Goal: Task Accomplishment & Management: Use online tool/utility

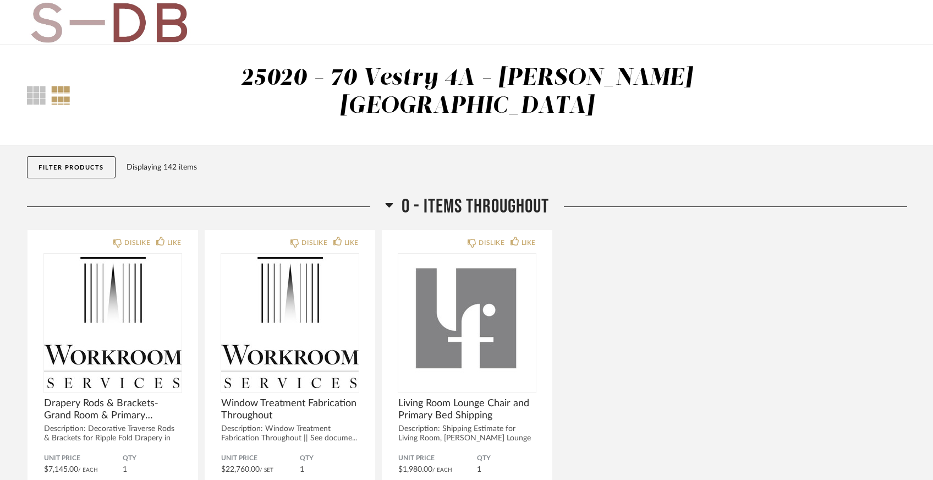
click at [60, 156] on button "Filter Products" at bounding box center [71, 167] width 89 height 22
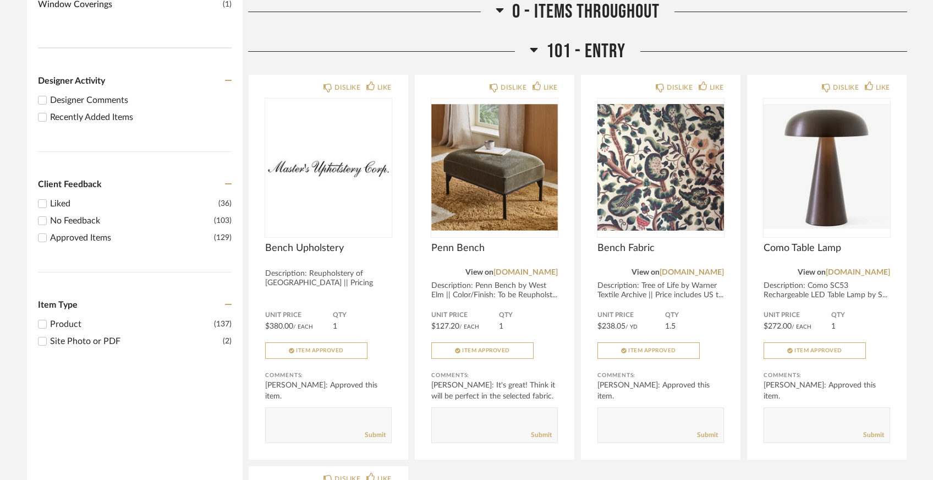
scroll to position [462, 0]
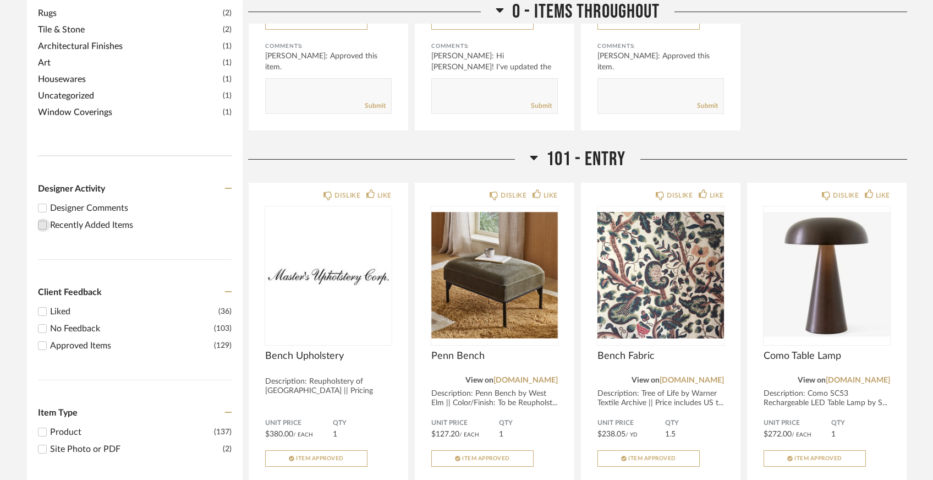
click at [45, 218] on input "Recently Added Items" at bounding box center [42, 224] width 13 height 13
checkbox input "true"
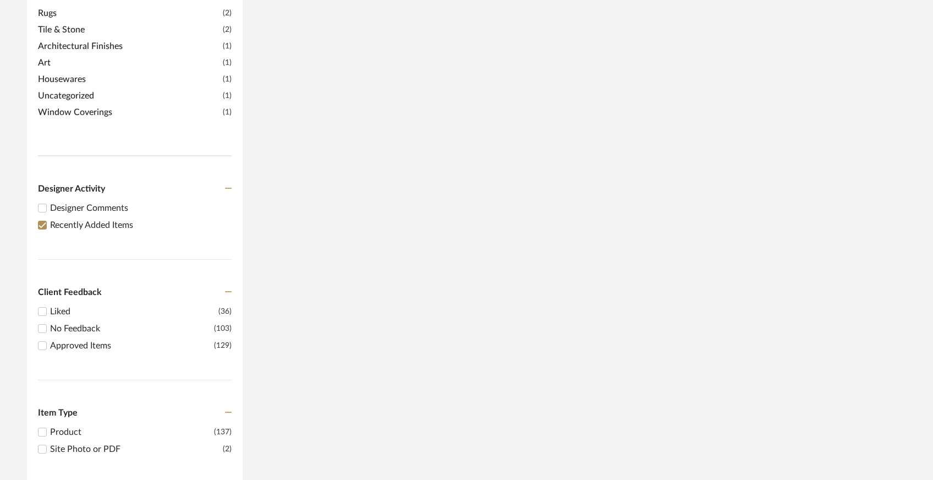
scroll to position [198, 0]
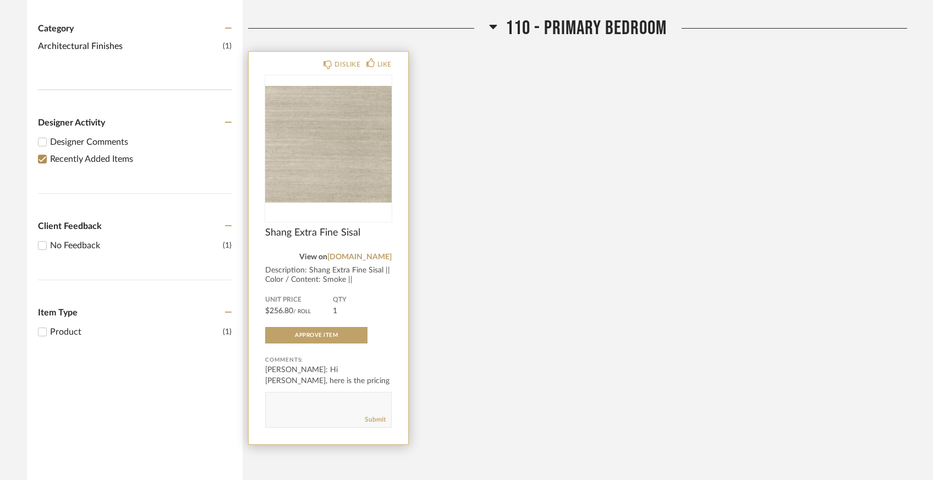
click at [330, 162] on img "0" at bounding box center [328, 143] width 126 height 137
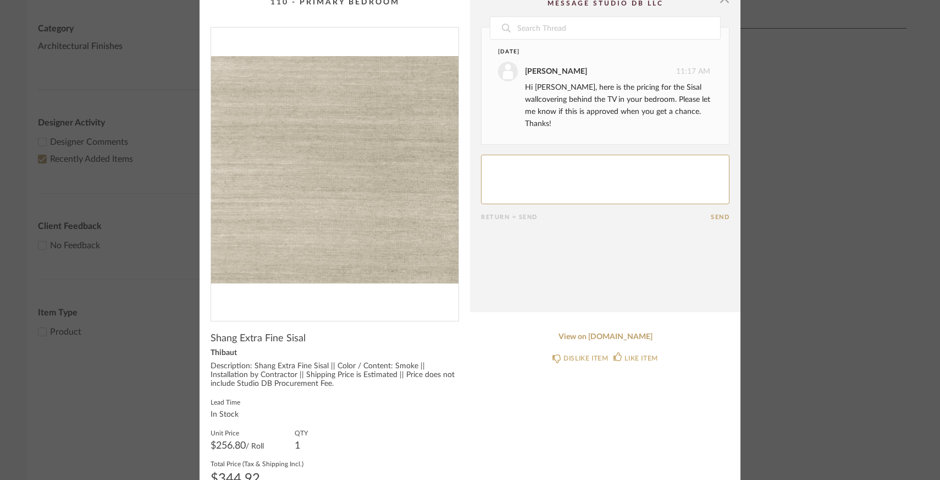
scroll to position [60, 0]
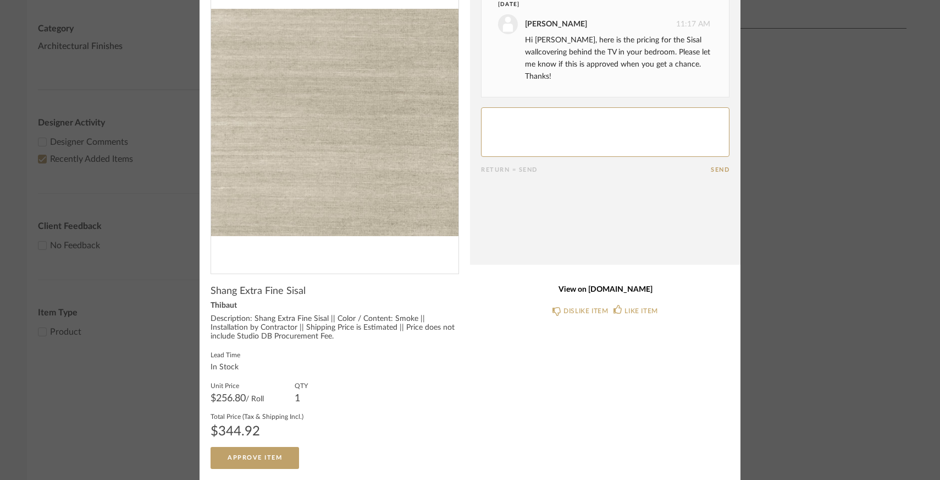
click at [618, 290] on link "View on [DOMAIN_NAME]" at bounding box center [605, 289] width 249 height 9
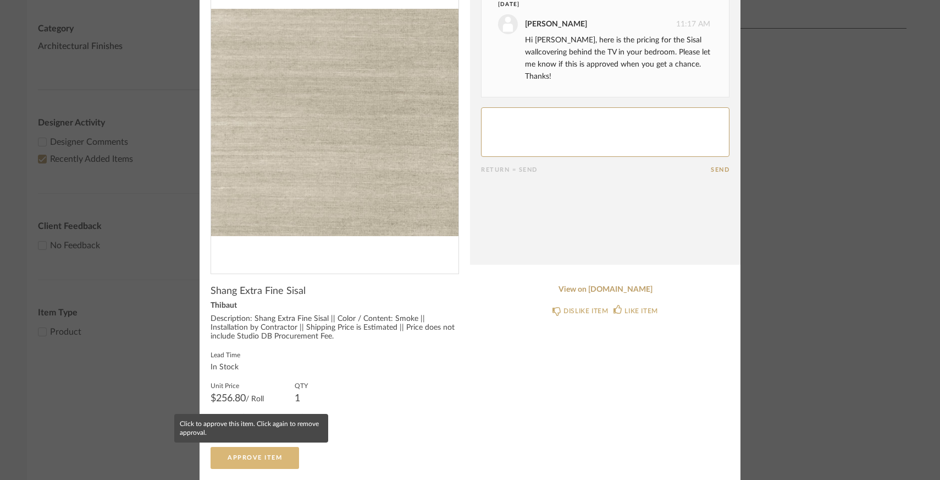
click at [239, 454] on span "Approve Item" at bounding box center [255, 457] width 54 height 6
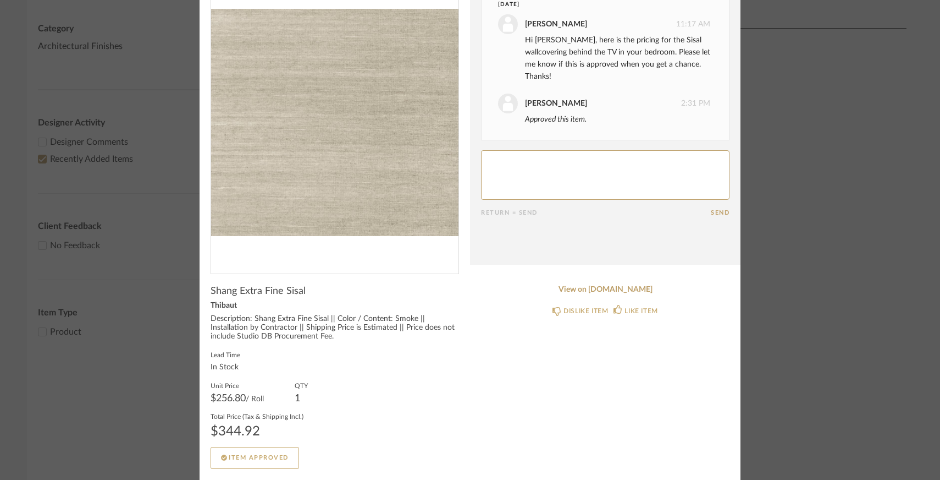
scroll to position [0, 0]
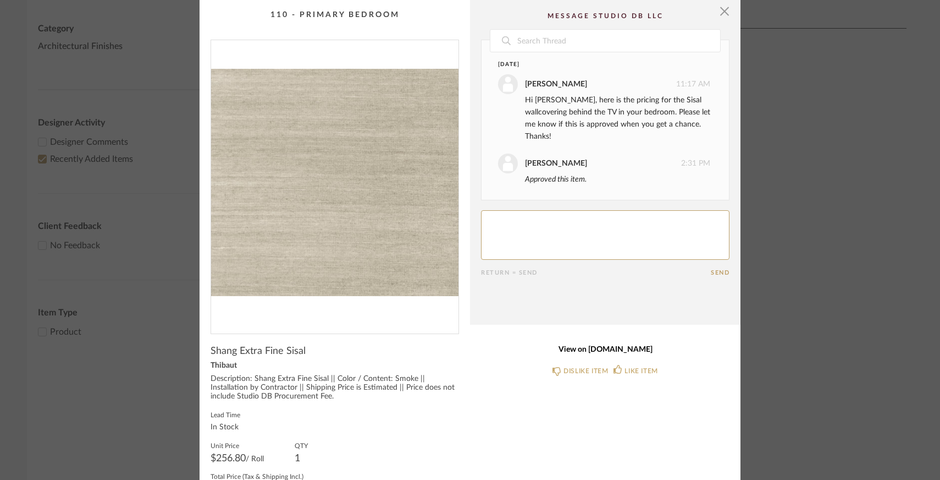
click at [626, 348] on link "View on [DOMAIN_NAME]" at bounding box center [605, 349] width 249 height 9
click at [721, 13] on span "button" at bounding box center [725, 11] width 22 height 22
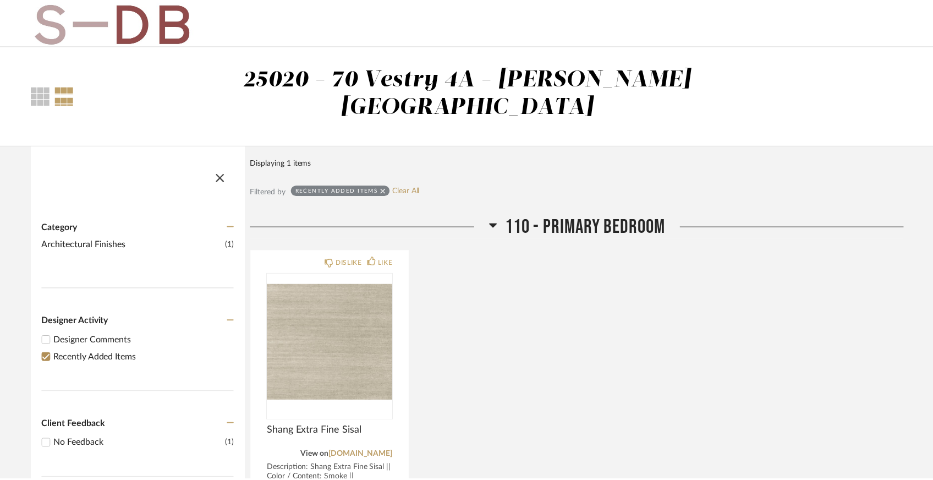
scroll to position [198, 0]
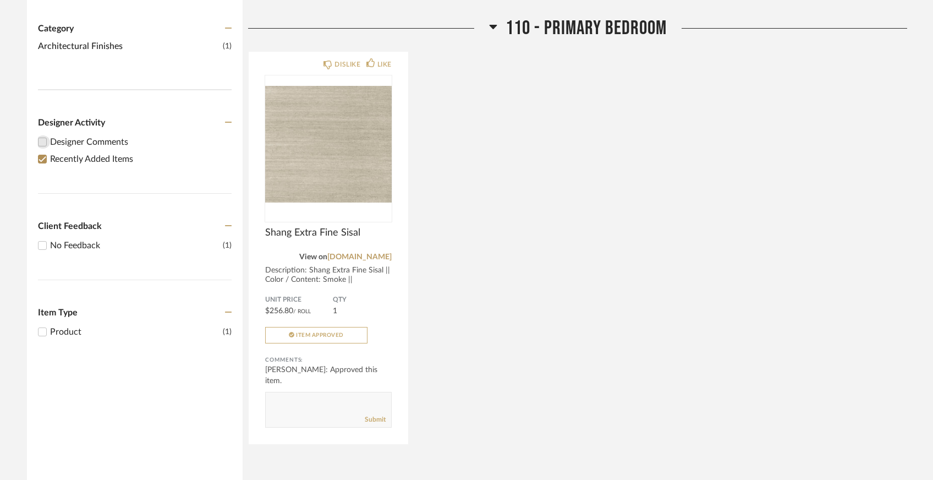
click at [43, 135] on input "Designer Comments" at bounding box center [42, 141] width 13 height 13
checkbox input "true"
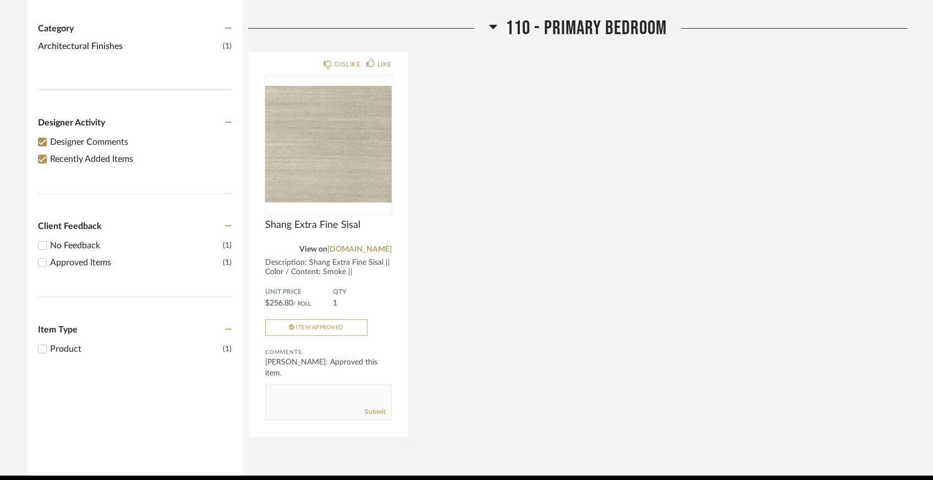
click at [45, 152] on input "Recently Added Items" at bounding box center [42, 158] width 13 height 13
checkbox input "false"
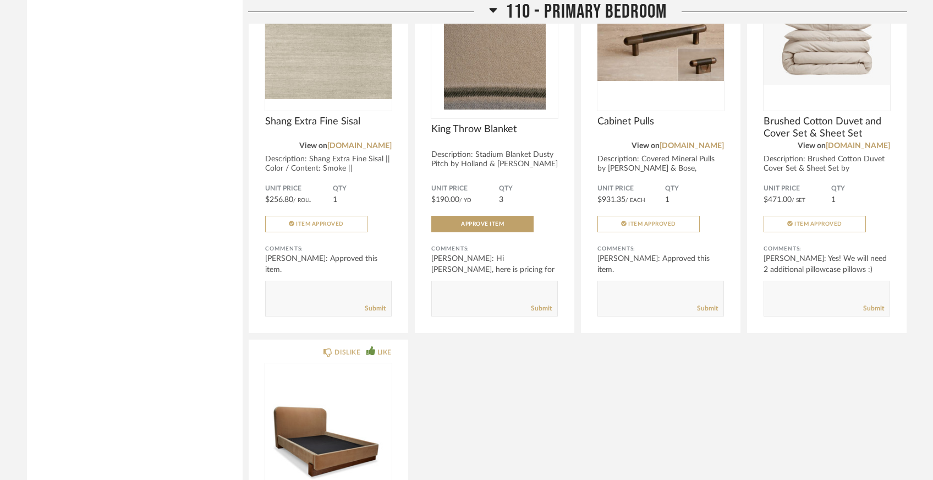
scroll to position [3334, 0]
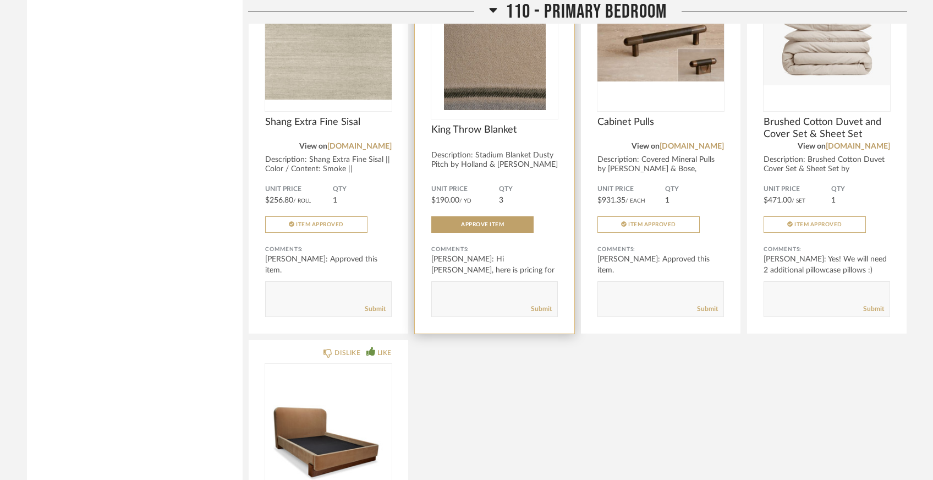
click at [492, 77] on img "0" at bounding box center [494, 41] width 126 height 137
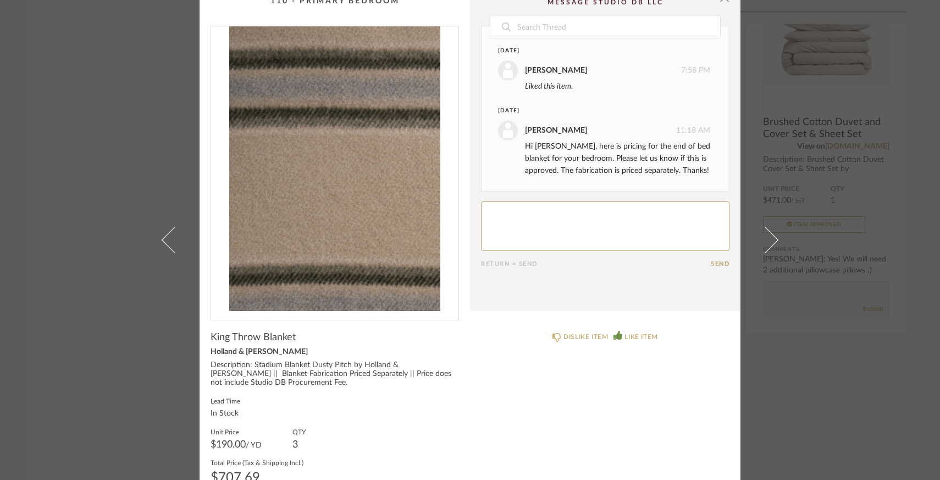
scroll to position [60, 0]
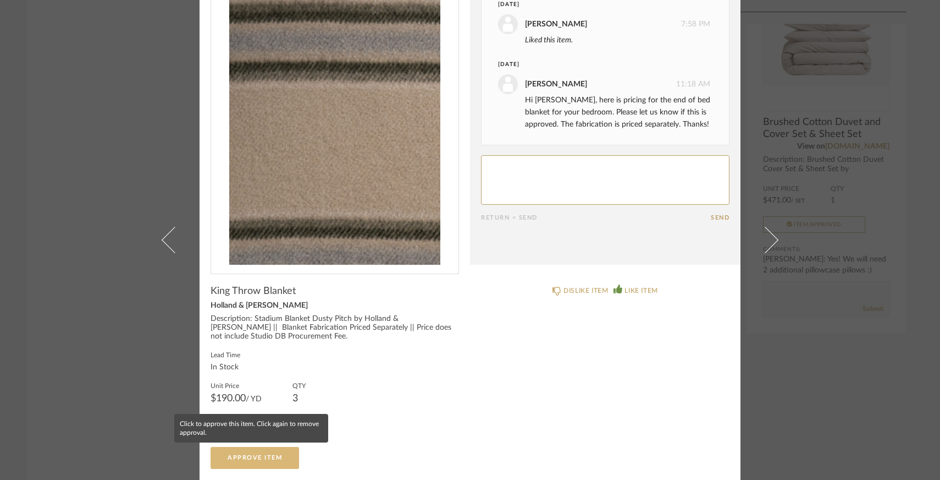
click at [267, 456] on span "Approve Item" at bounding box center [255, 457] width 54 height 6
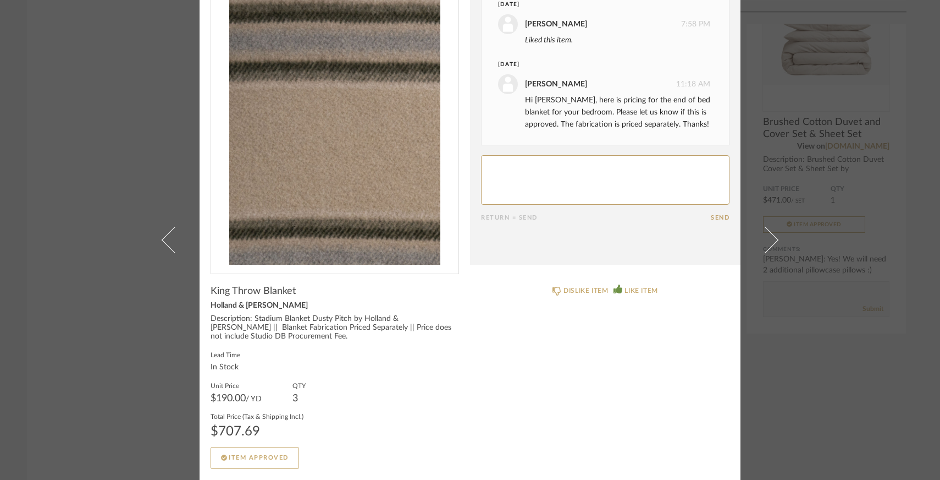
scroll to position [23, 0]
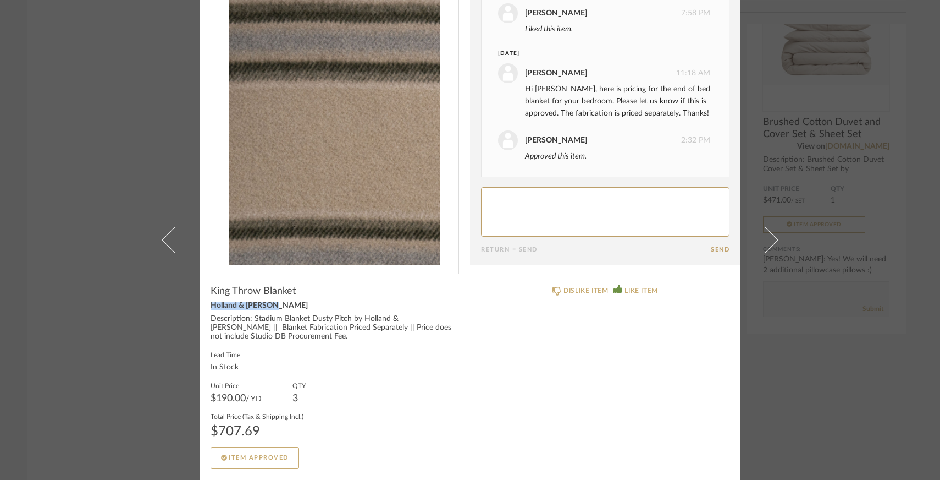
drag, startPoint x: 266, startPoint y: 307, endPoint x: 203, endPoint y: 298, distance: 63.8
click at [202, 297] on cpp-summary-info "King Throw Blanket Holland & [PERSON_NAME] Description: Stadium Blanket Dusty P…" at bounding box center [335, 371] width 271 height 195
click at [308, 371] on div "Lead Time In Stock" at bounding box center [335, 361] width 249 height 22
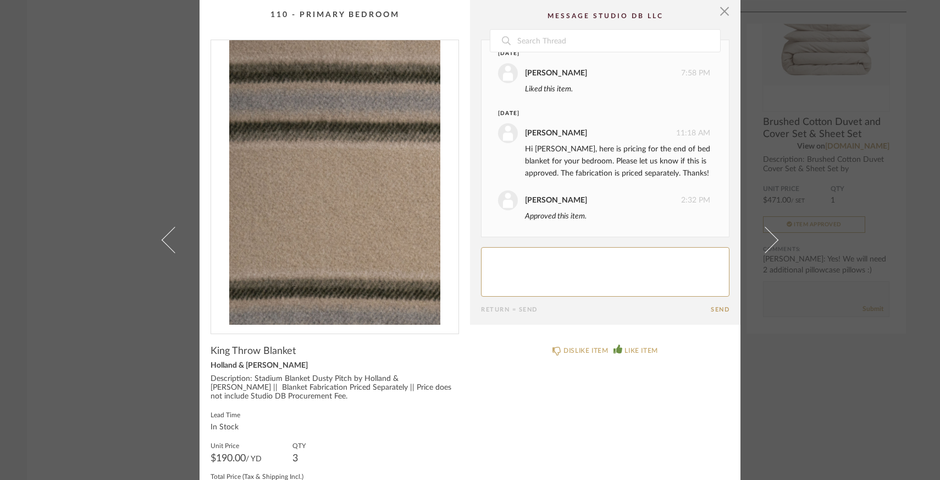
scroll to position [0, 0]
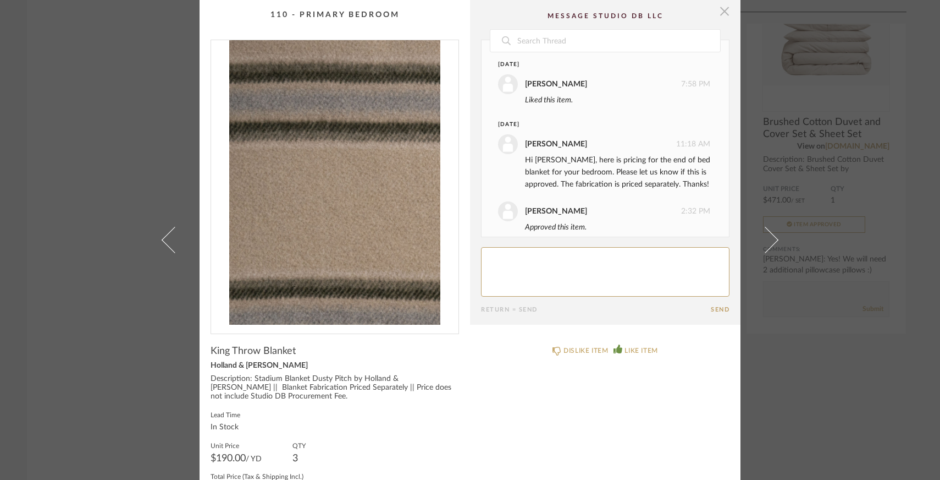
click at [720, 11] on span "button" at bounding box center [725, 11] width 22 height 22
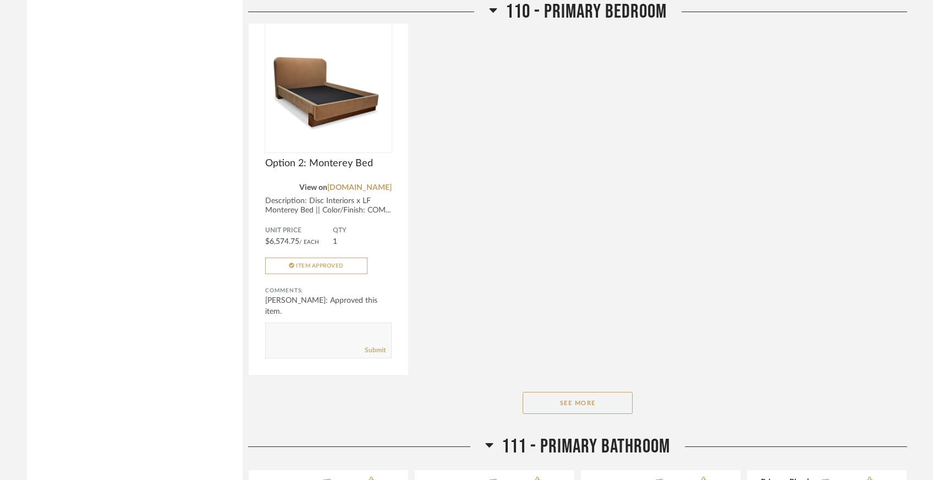
scroll to position [3689, 0]
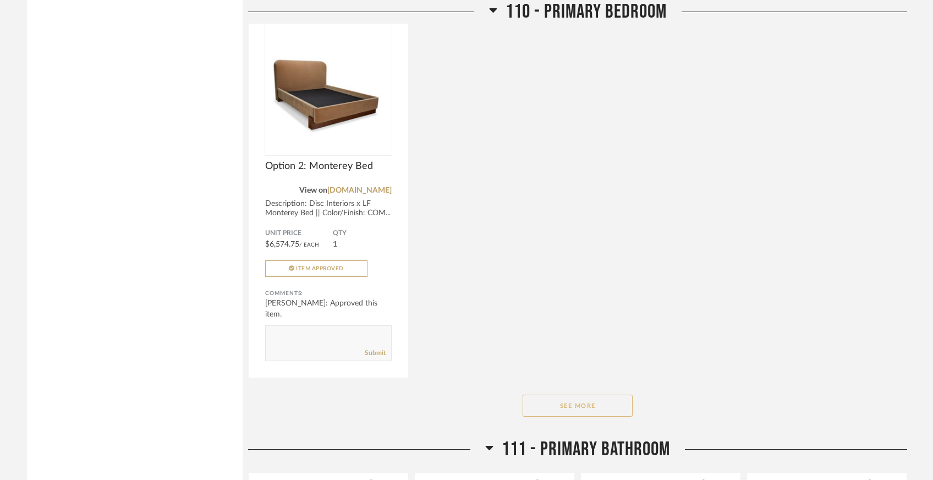
click at [565, 394] on button "See More" at bounding box center [577, 405] width 110 height 22
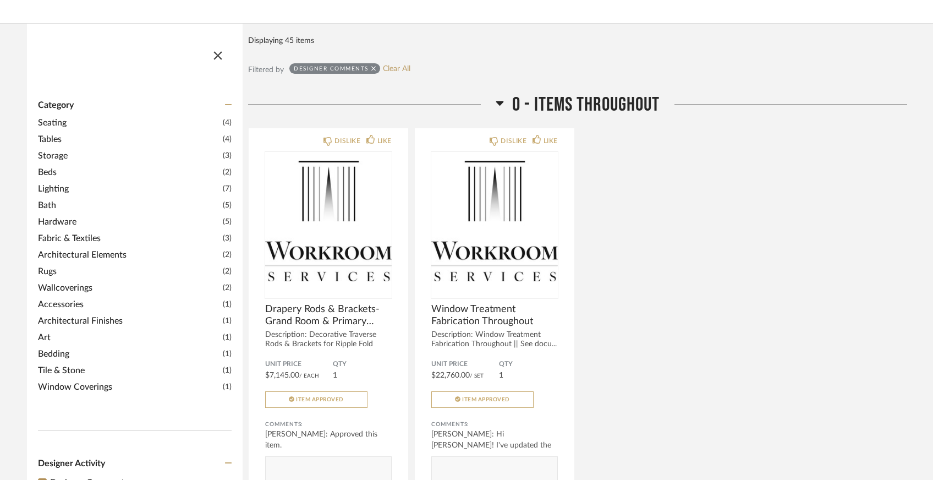
scroll to position [0, 0]
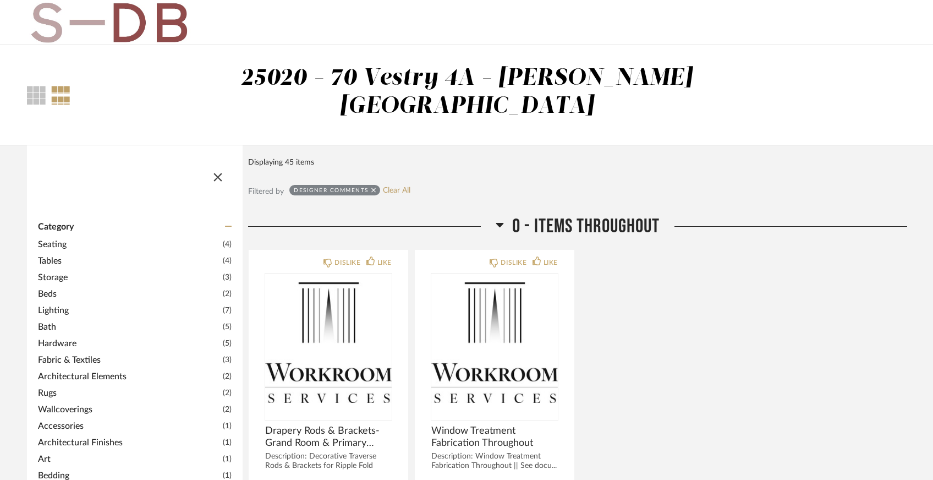
click at [123, 22] on img at bounding box center [109, 23] width 164 height 44
